Goal: Task Accomplishment & Management: Use online tool/utility

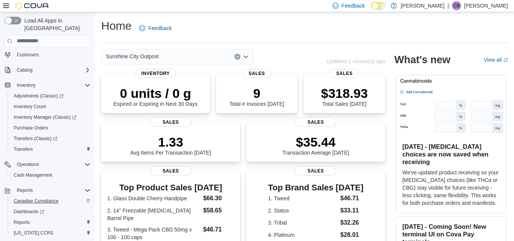
scroll to position [87, 0]
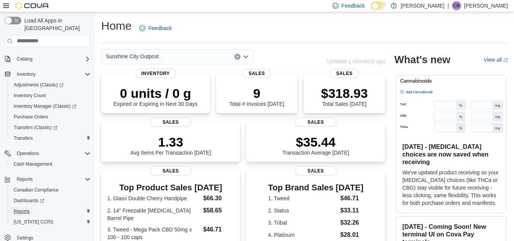
click at [20, 208] on span "Reports" at bounding box center [22, 211] width 16 height 6
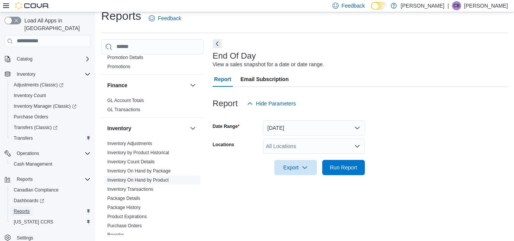
scroll to position [190, 0]
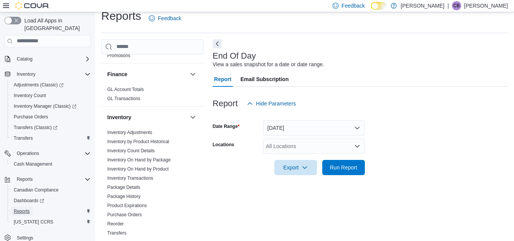
click at [21, 208] on span "Reports" at bounding box center [22, 211] width 16 height 6
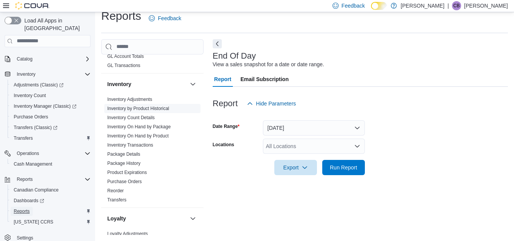
scroll to position [232, 0]
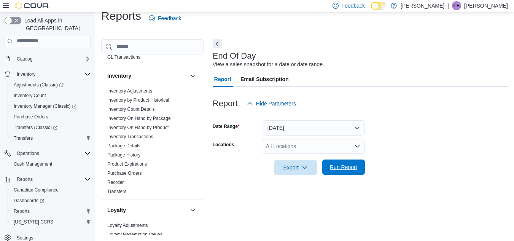
click at [347, 166] on span "Run Report" at bounding box center [343, 167] width 27 height 8
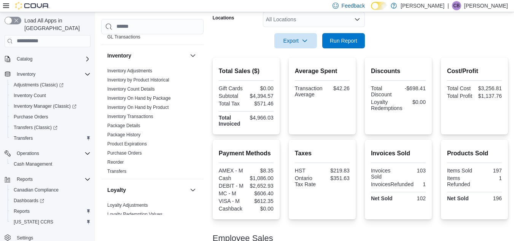
scroll to position [10, 0]
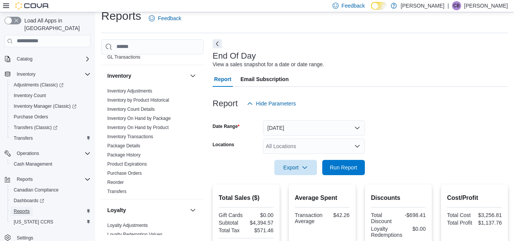
click at [26, 208] on span "Reports" at bounding box center [22, 211] width 16 height 6
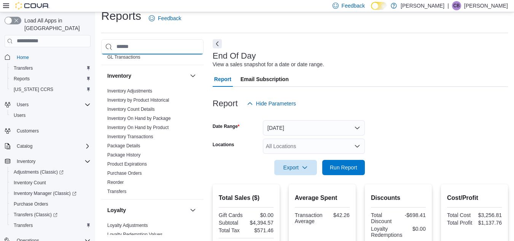
click at [137, 45] on input "search" at bounding box center [152, 46] width 102 height 15
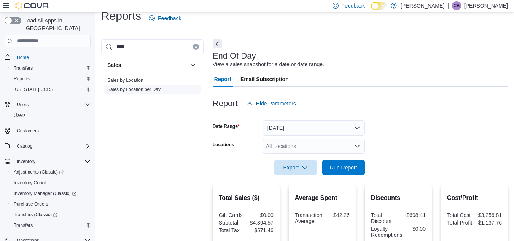
type input "****"
click at [139, 88] on link "Sales by Location per Day" at bounding box center [133, 89] width 53 height 5
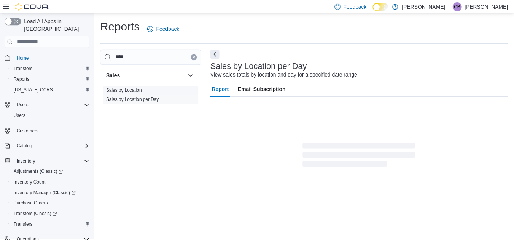
scroll to position [18, 0]
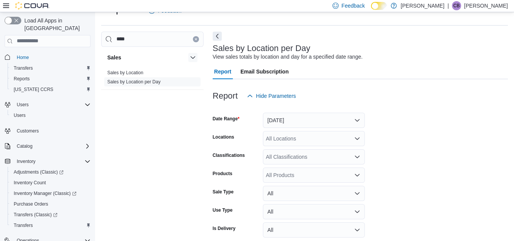
click at [188, 56] on button "button" at bounding box center [192, 57] width 9 height 9
click at [195, 38] on icon "Clear input" at bounding box center [196, 39] width 3 height 3
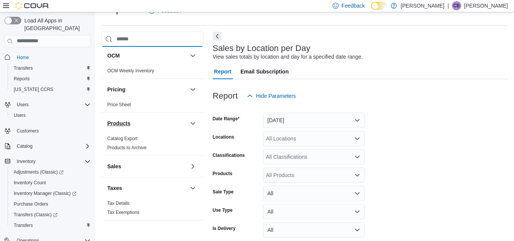
scroll to position [422, 0]
click at [188, 165] on button "button" at bounding box center [192, 165] width 9 height 9
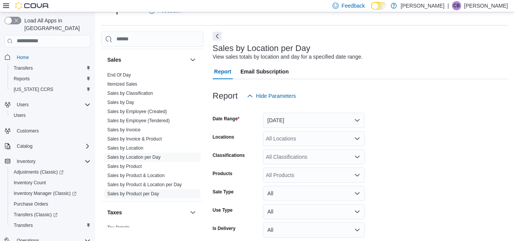
scroll to position [515, 0]
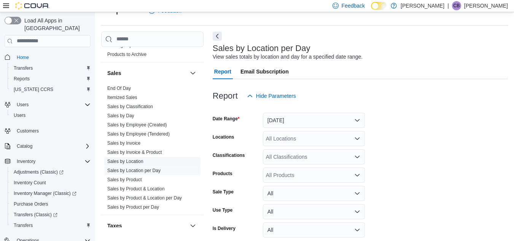
click at [126, 159] on link "Sales by Location" at bounding box center [125, 161] width 36 height 5
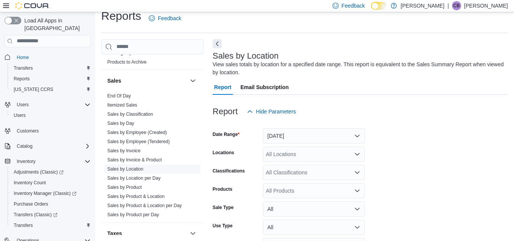
scroll to position [26, 0]
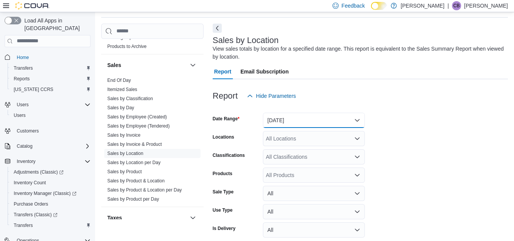
click at [300, 120] on button "[DATE]" at bounding box center [314, 120] width 102 height 15
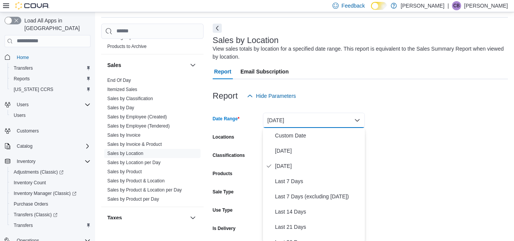
scroll to position [27, 0]
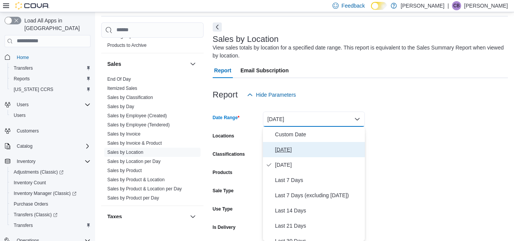
click at [281, 145] on span "[DATE]" at bounding box center [318, 149] width 87 height 9
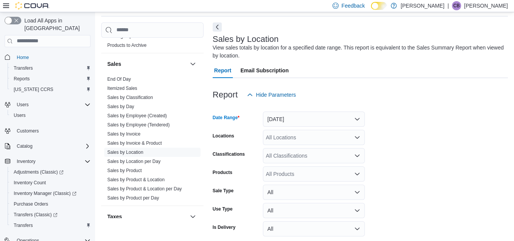
click at [417, 134] on form "Date Range [DATE] Locations All Locations Classifications All Classifications P…" at bounding box center [360, 179] width 295 height 155
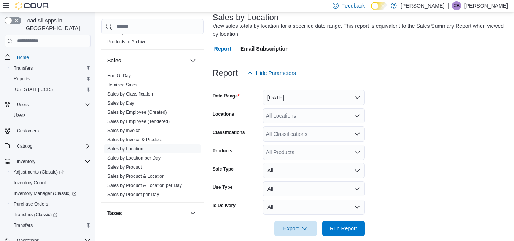
scroll to position [59, 0]
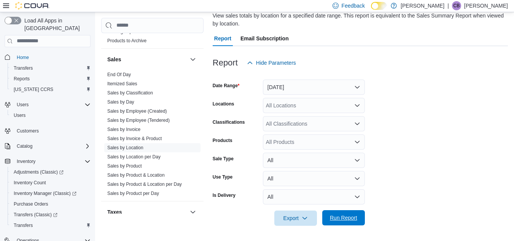
click at [341, 214] on span "Run Report" at bounding box center [343, 218] width 27 height 8
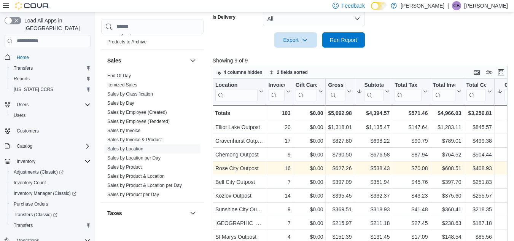
scroll to position [249, 0]
